Goal: Navigation & Orientation: Find specific page/section

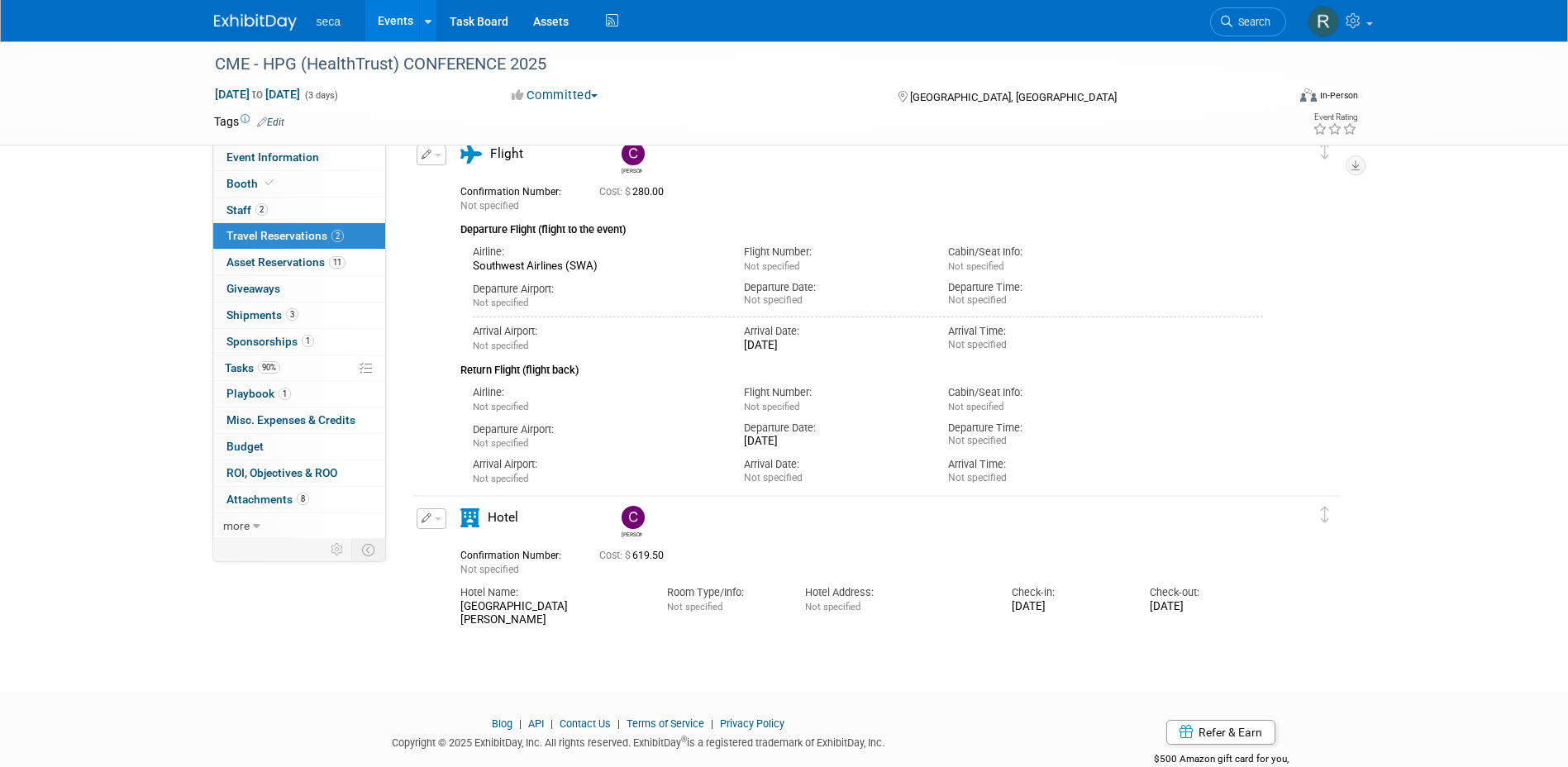
click at [393, 21] on link "Events" at bounding box center [395, 21] width 60 height 42
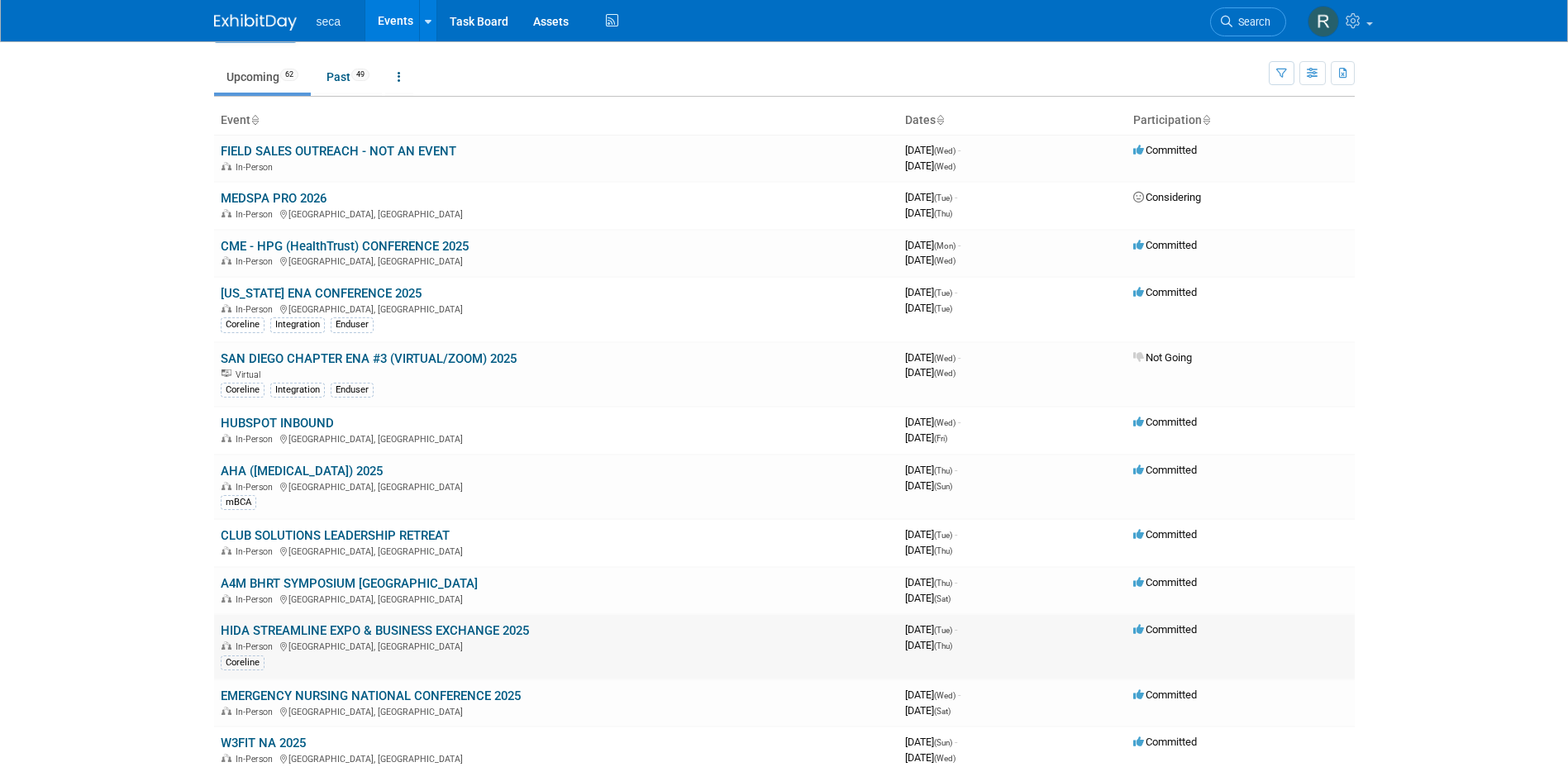
scroll to position [82, 0]
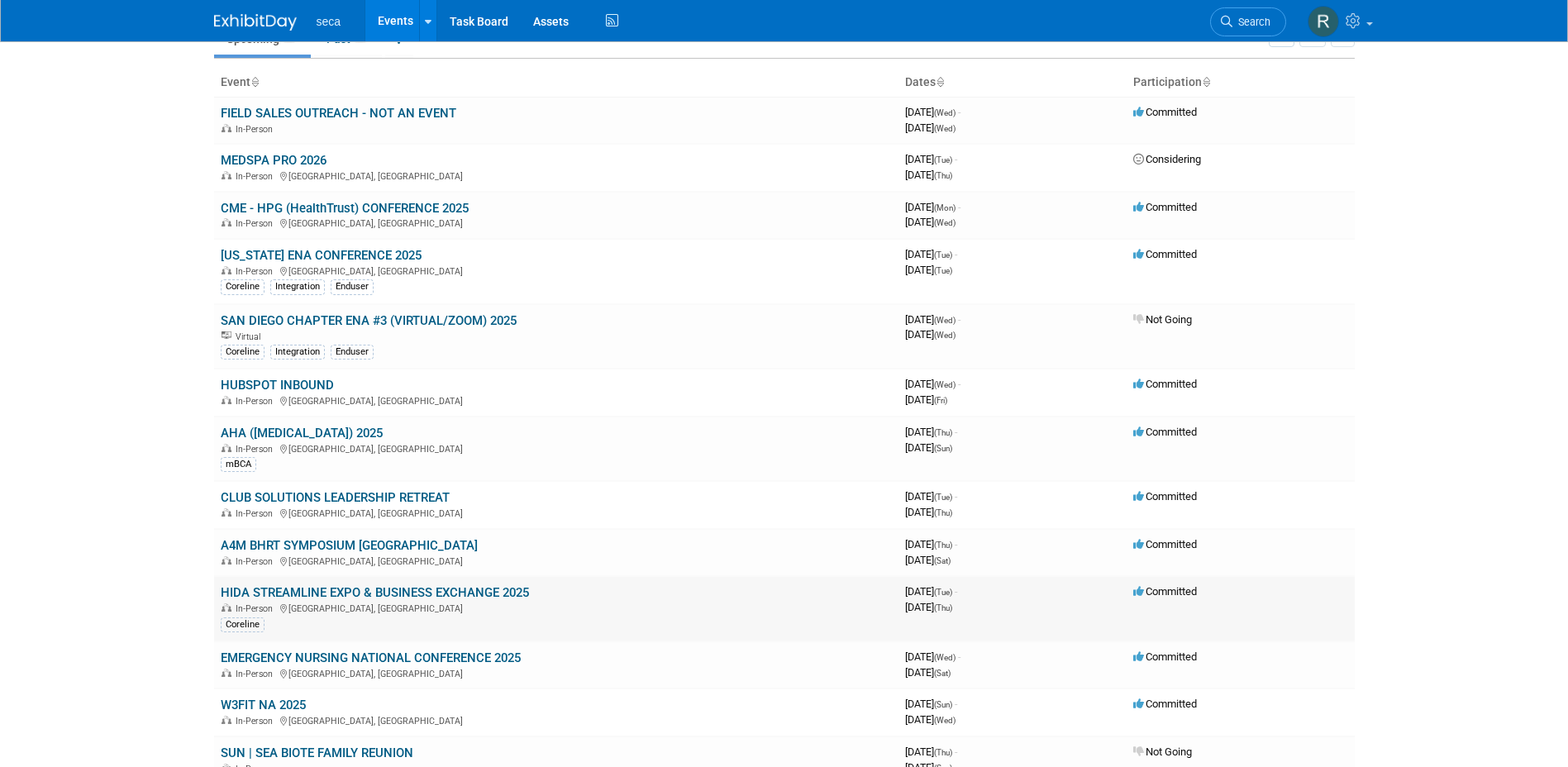
click at [295, 587] on link "HIDA STREAMLINE EXPO & BUSINESS EXCHANGE 2025" at bounding box center [374, 592] width 308 height 15
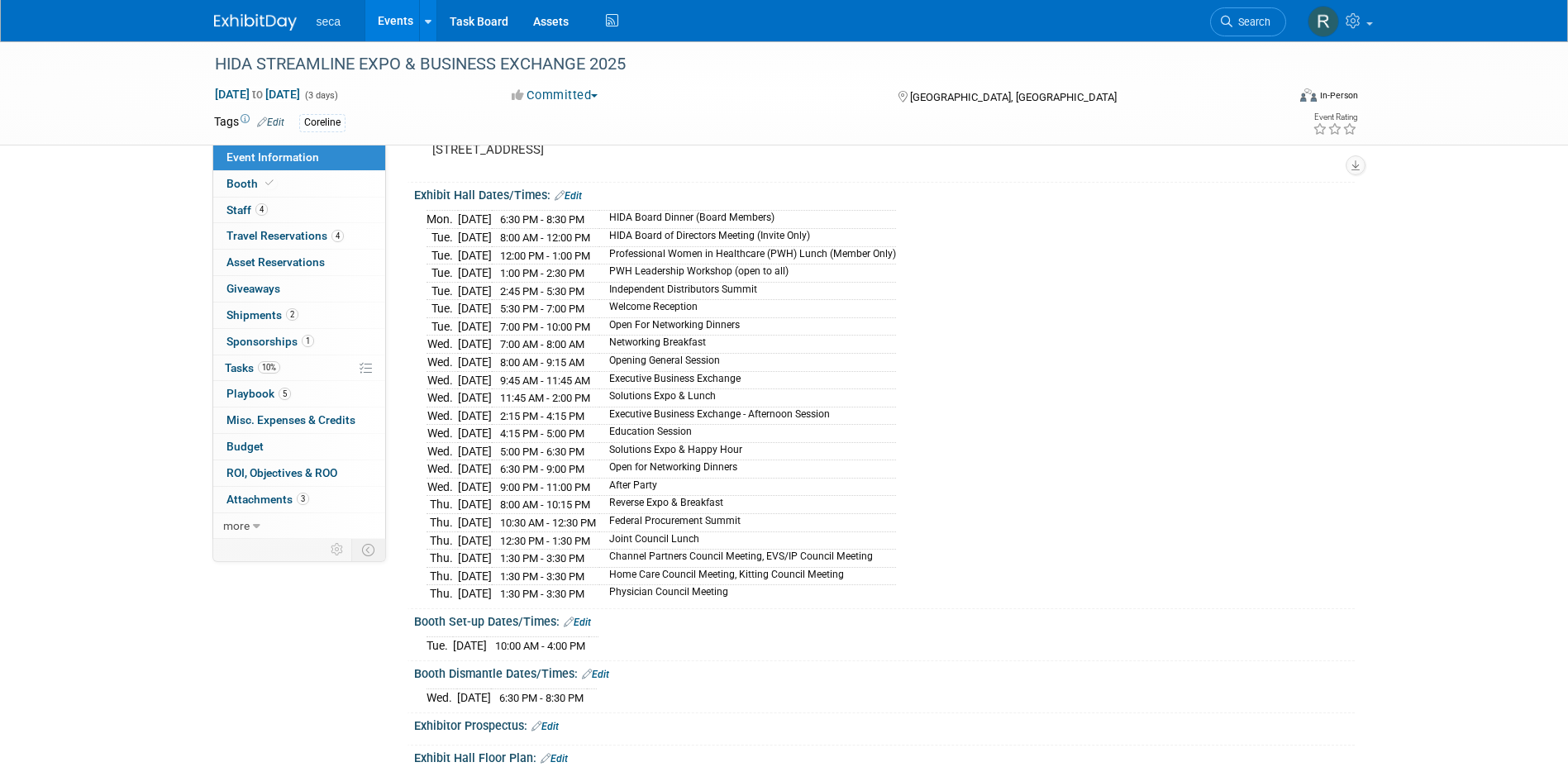
scroll to position [138, 0]
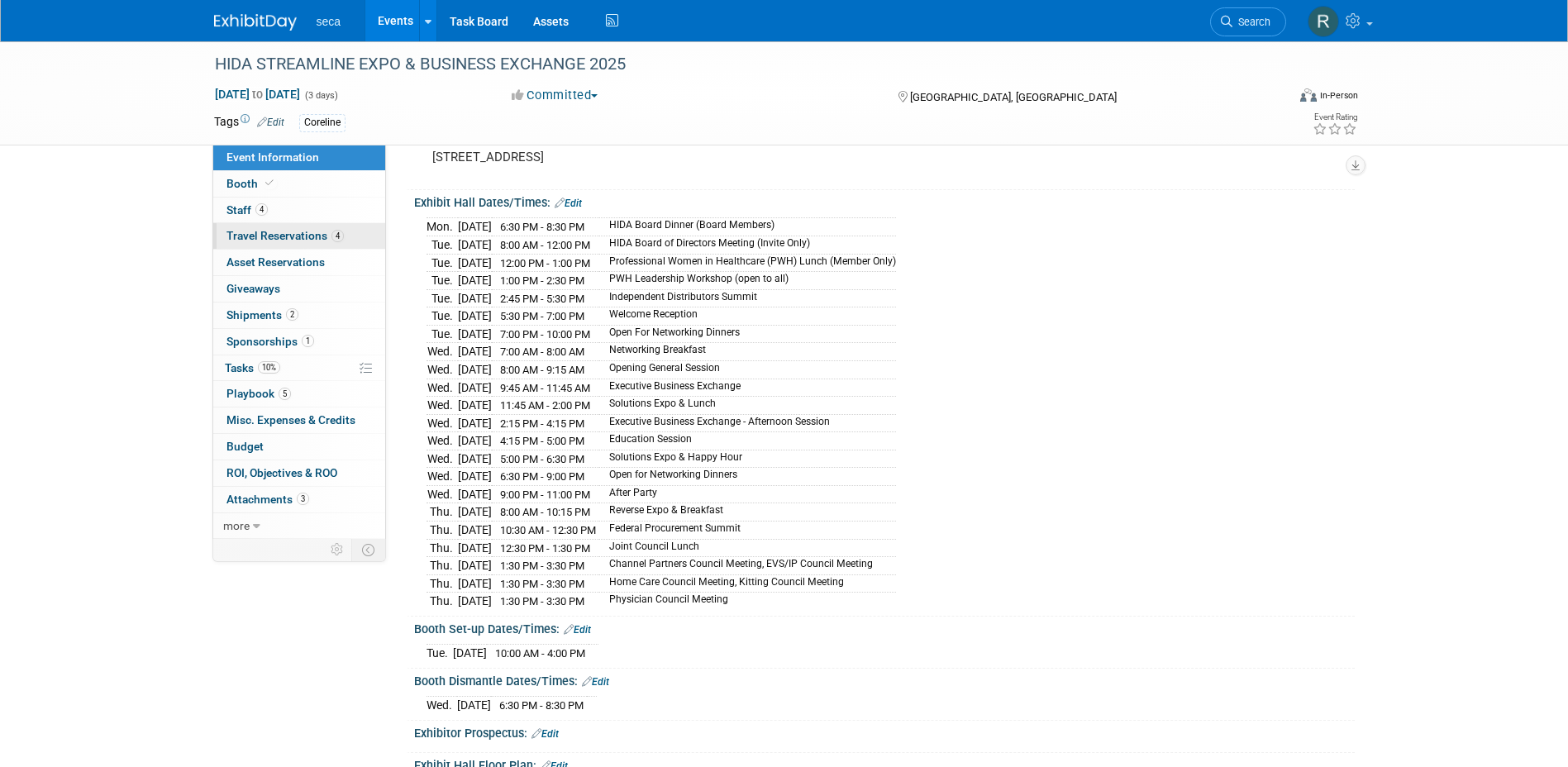
click at [272, 240] on span "Travel Reservations 4" at bounding box center [285, 235] width 117 height 13
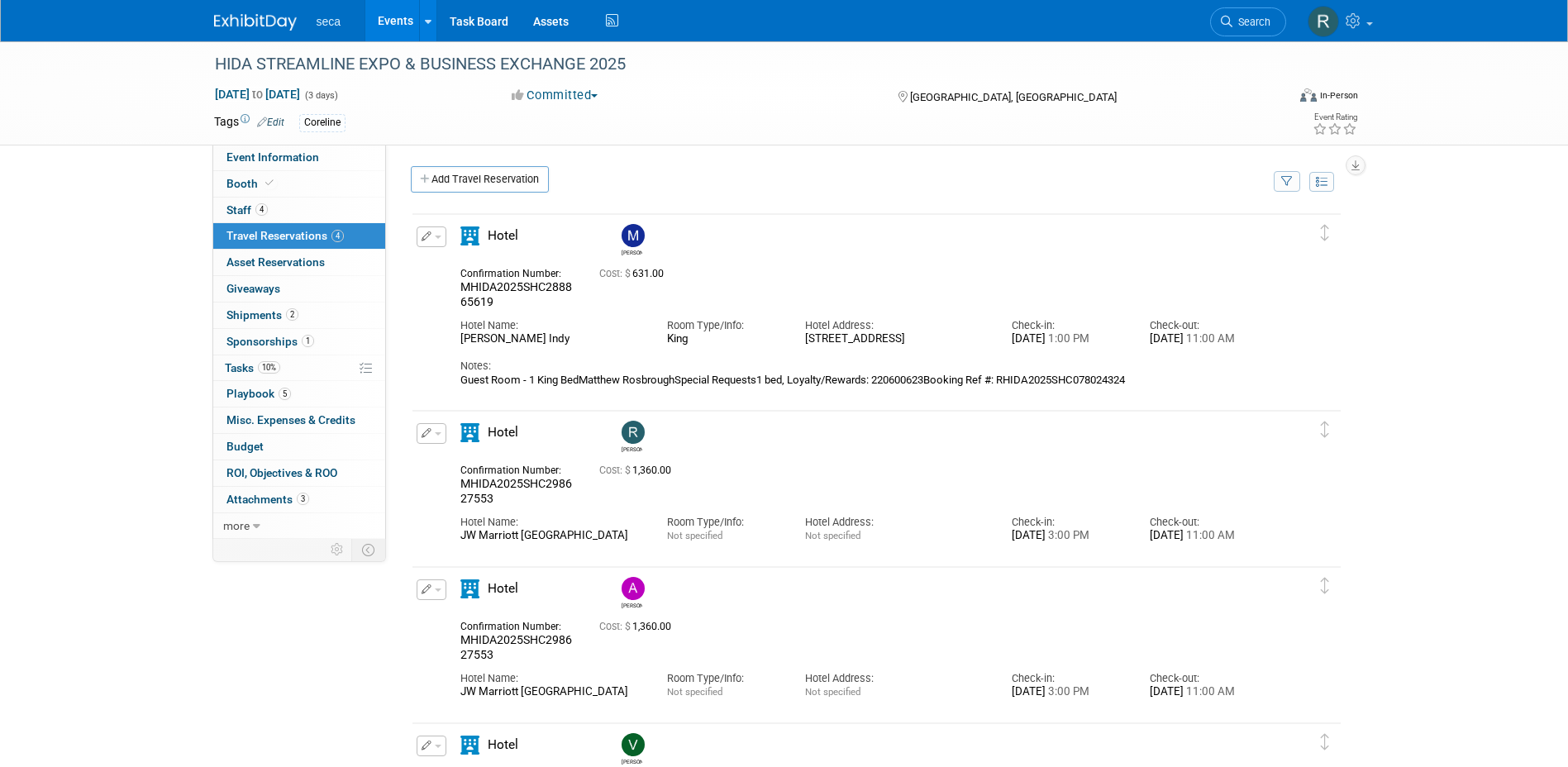
scroll to position [0, 0]
click at [304, 159] on span "Event Information" at bounding box center [272, 157] width 92 height 13
